Goal: Information Seeking & Learning: Find specific fact

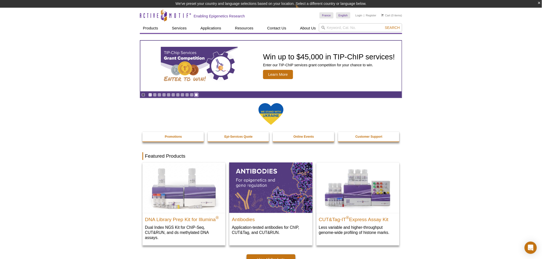
click at [197, 94] on link "Go to slide 11" at bounding box center [196, 95] width 4 height 4
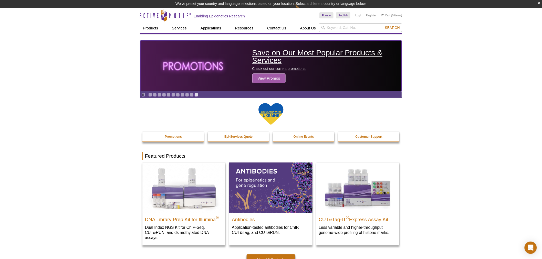
click at [275, 65] on div "Save on Our Most Popular Products & Services Check out our current promotions. …" at bounding box center [325, 66] width 147 height 34
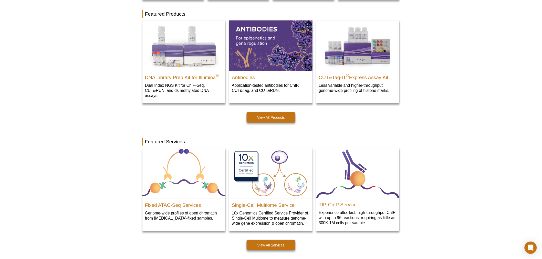
scroll to position [153, 0]
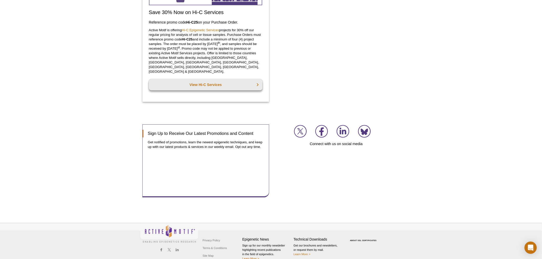
scroll to position [663, 0]
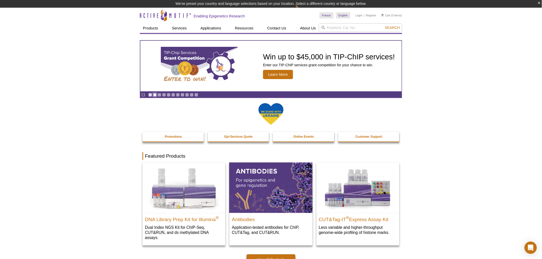
click at [156, 96] on link "Go to slide 2" at bounding box center [155, 95] width 4 height 4
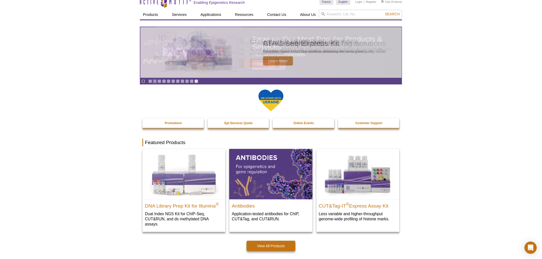
scroll to position [0, 0]
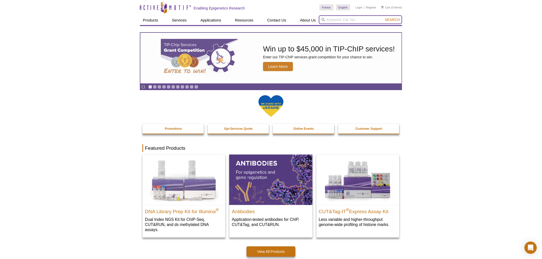
click at [352, 22] on input "search" at bounding box center [360, 19] width 83 height 9
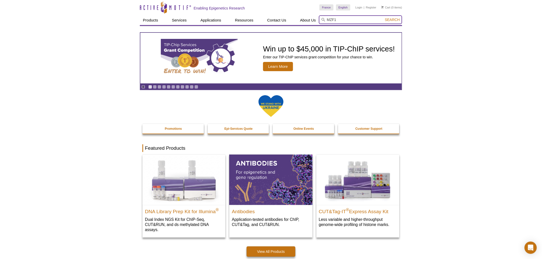
type input "MZF1"
click at [384, 17] on button "Search" at bounding box center [393, 19] width 18 height 5
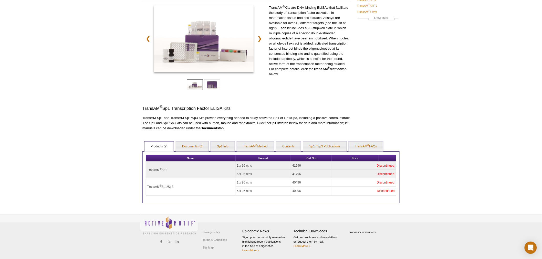
scroll to position [56, 0]
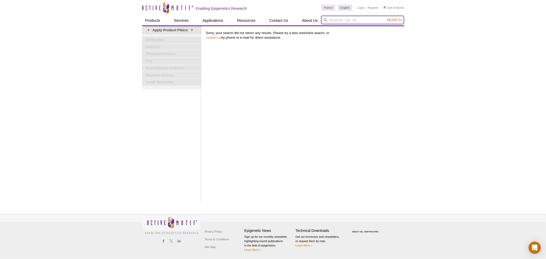
click at [334, 21] on input "search" at bounding box center [362, 20] width 83 height 9
type input "MZF1"
click at [386, 18] on button "Search" at bounding box center [395, 20] width 18 height 5
